Goal: Information Seeking & Learning: Learn about a topic

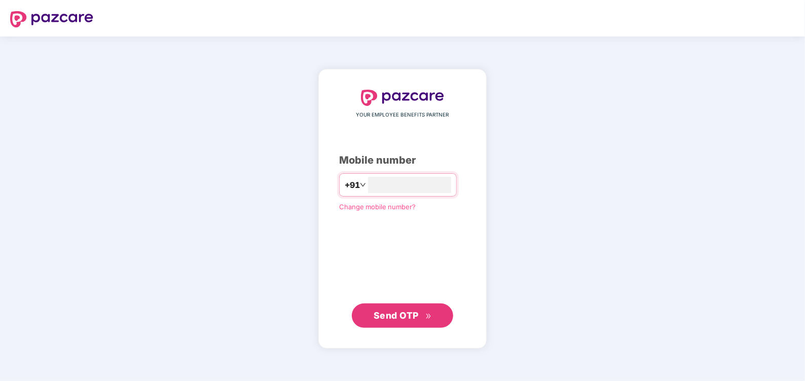
type input "**********"
click at [381, 327] on div "**********" at bounding box center [402, 209] width 168 height 280
click at [377, 318] on span "Send OTP" at bounding box center [395, 315] width 45 height 11
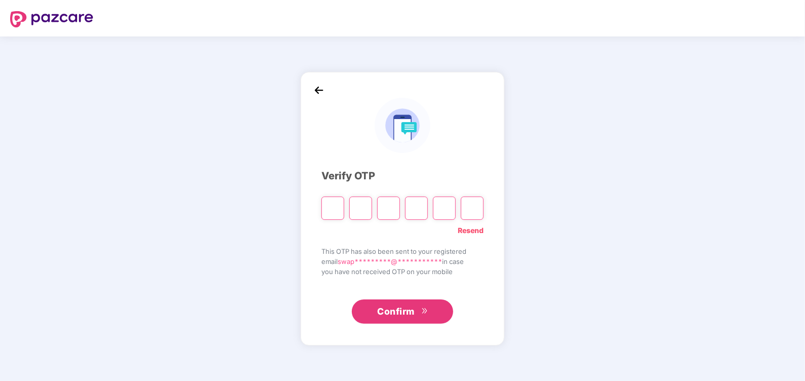
type input "*"
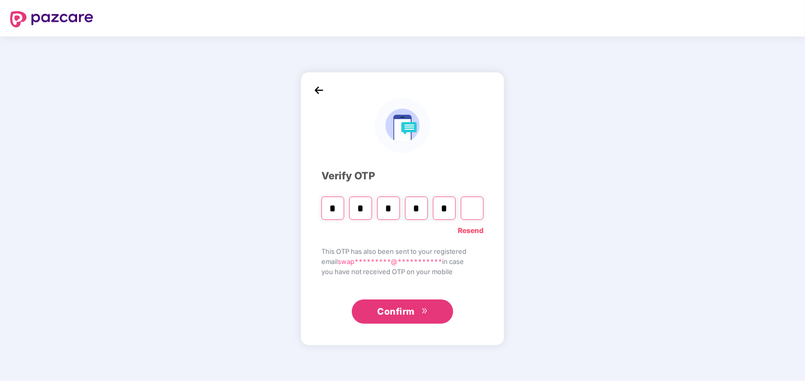
type input "*"
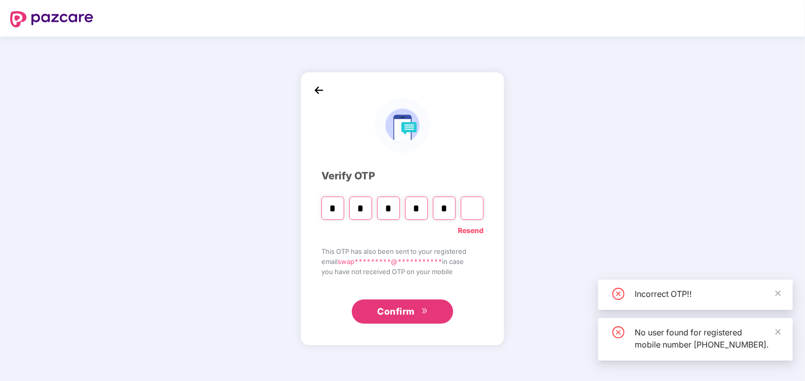
type input "*"
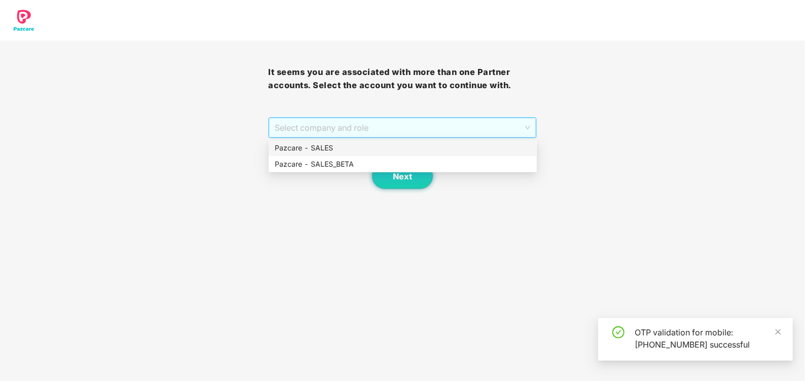
click at [335, 137] on span "Select company and role" at bounding box center [402, 127] width 255 height 19
click at [326, 145] on div "Pazcare - SALES" at bounding box center [403, 147] width 256 height 11
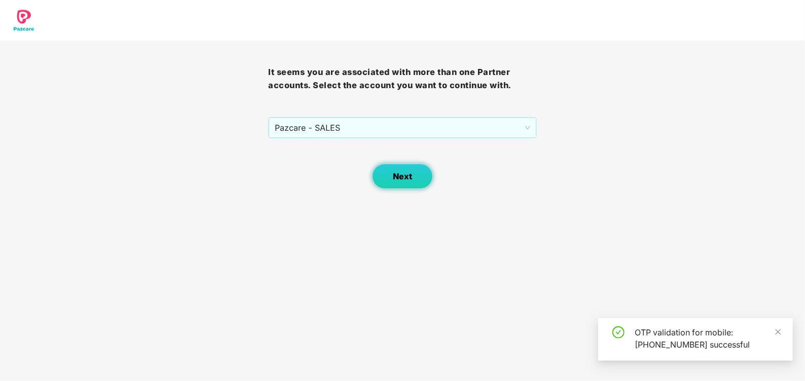
click at [394, 168] on button "Next" at bounding box center [402, 176] width 61 height 25
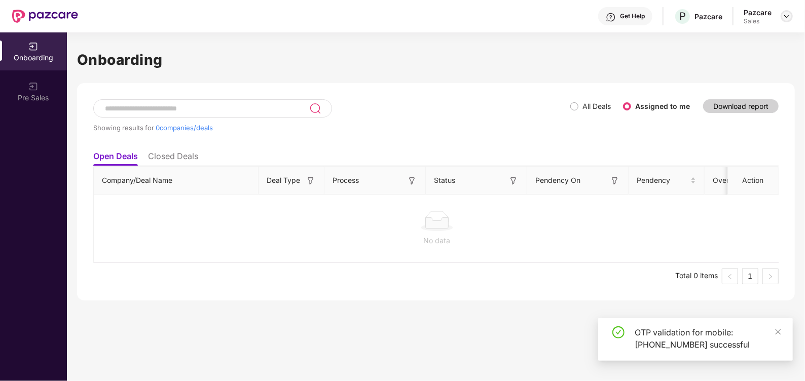
click at [786, 15] on img at bounding box center [786, 16] width 8 height 8
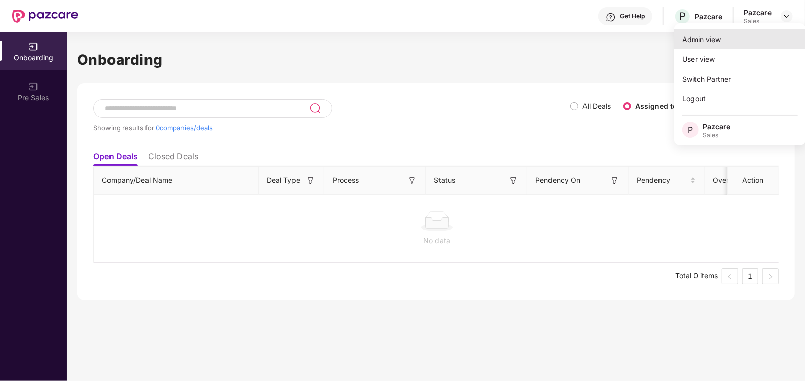
click at [711, 44] on div "Admin view" at bounding box center [740, 39] width 132 height 20
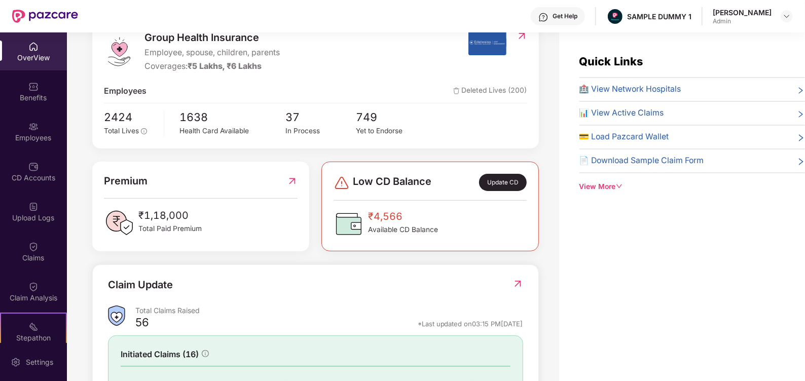
scroll to position [126, 0]
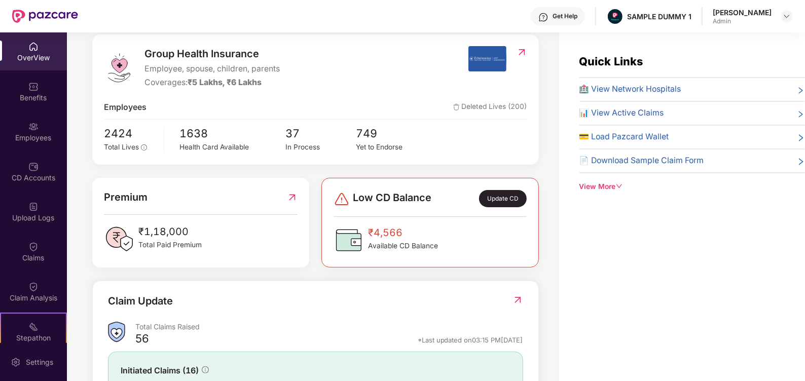
drag, startPoint x: 567, startPoint y: 16, endPoint x: 561, endPoint y: 16, distance: 6.1
click at [561, 16] on div "Get Help" at bounding box center [557, 16] width 54 height 18
click at [690, 219] on div "Quick Links 🏥 View Network Hospitals 📊 View Active Claims 💳 Load Pazcard Wallet…" at bounding box center [682, 222] width 246 height 381
click at [608, 187] on div "View More" at bounding box center [691, 186] width 225 height 11
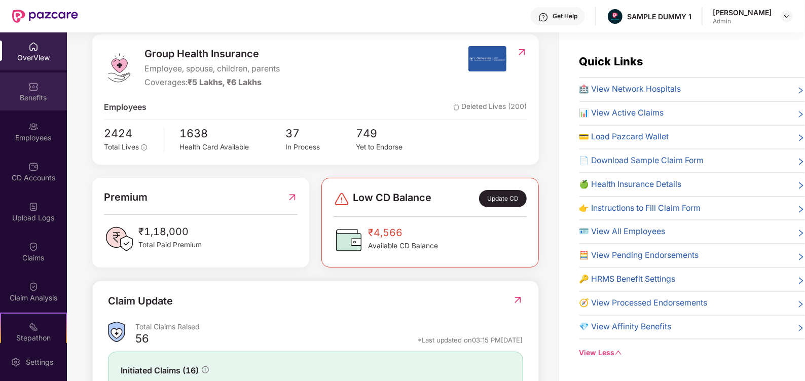
click at [46, 89] on div "Benefits" at bounding box center [33, 91] width 67 height 38
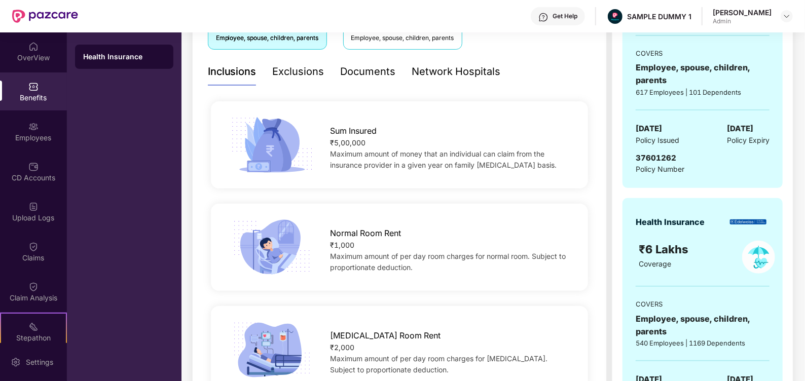
scroll to position [163, 0]
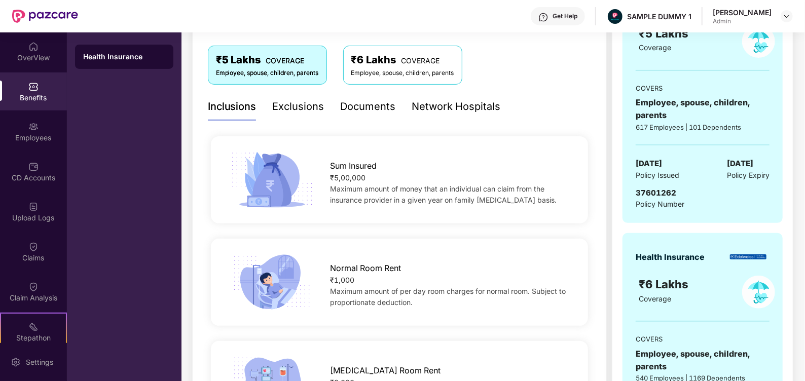
click at [296, 108] on div "Exclusions" at bounding box center [299, 107] width 52 height 16
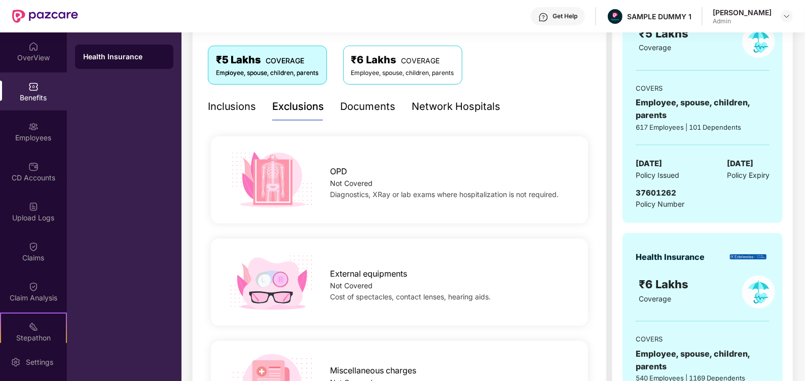
click at [356, 114] on div "Documents" at bounding box center [367, 107] width 55 height 28
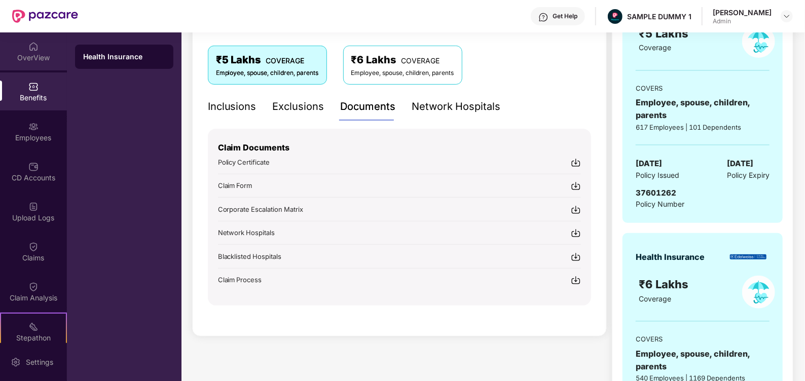
click at [42, 52] on div "OverView" at bounding box center [33, 51] width 67 height 38
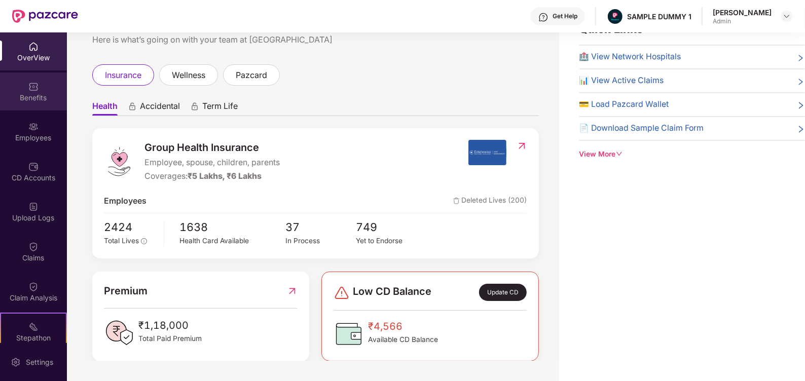
click at [38, 93] on div "Benefits" at bounding box center [33, 98] width 67 height 10
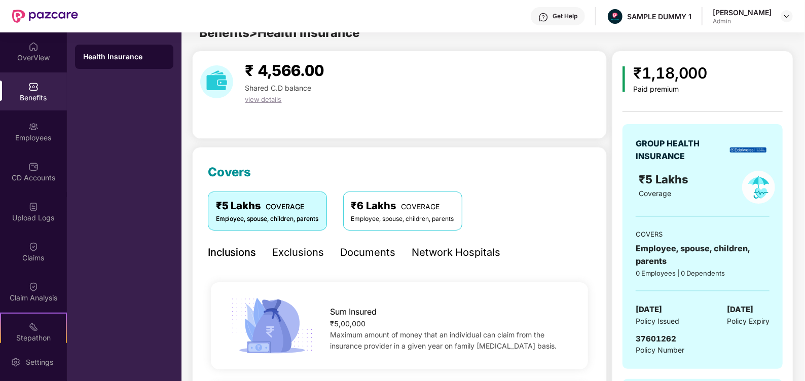
scroll to position [163, 0]
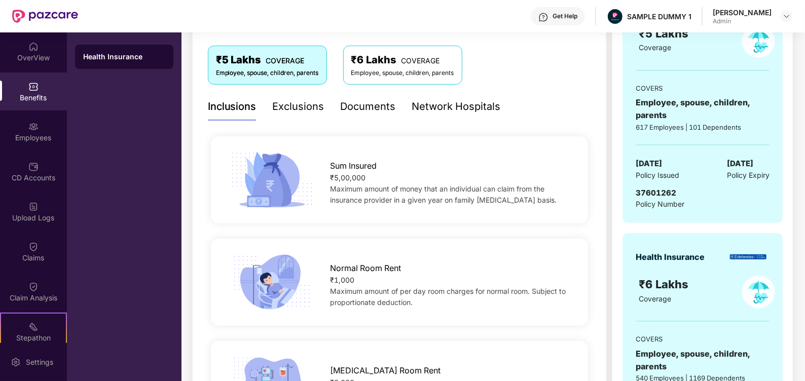
click at [452, 108] on div "Network Hospitals" at bounding box center [456, 107] width 89 height 16
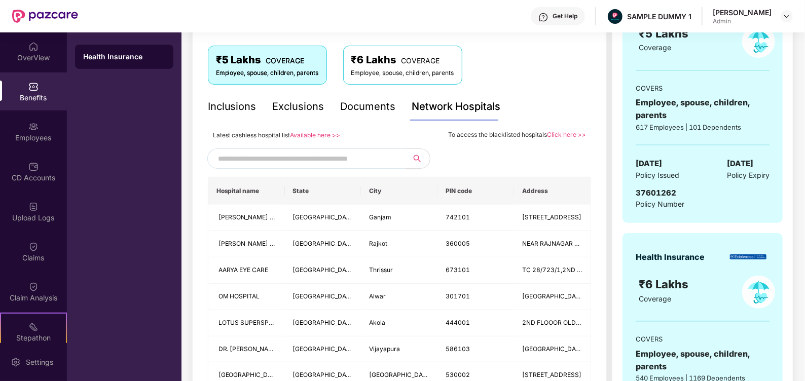
click at [286, 152] on input "text" at bounding box center [304, 158] width 173 height 15
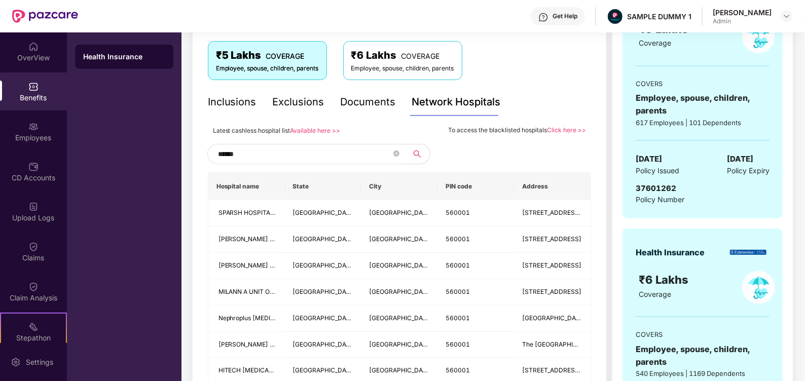
scroll to position [183, 0]
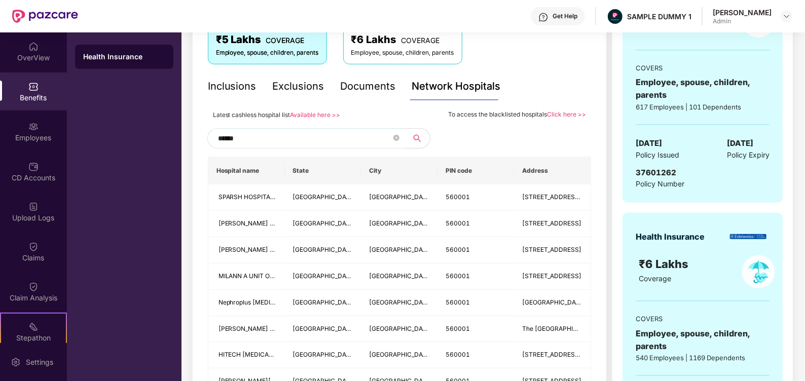
type input "******"
